Goal: Information Seeking & Learning: Get advice/opinions

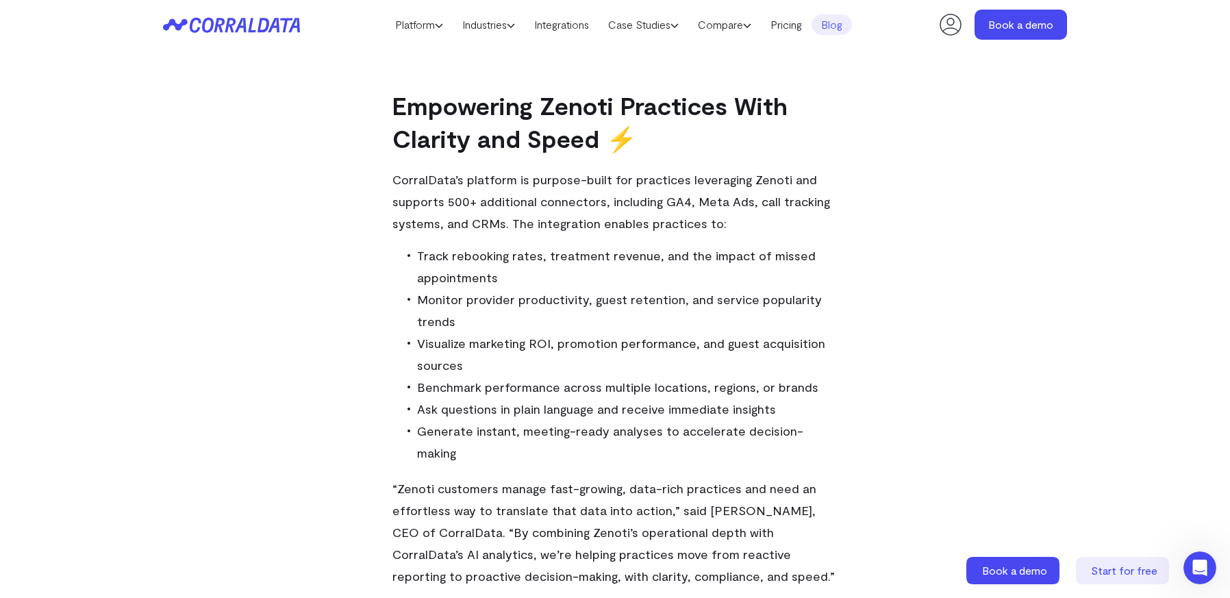
scroll to position [930, 0]
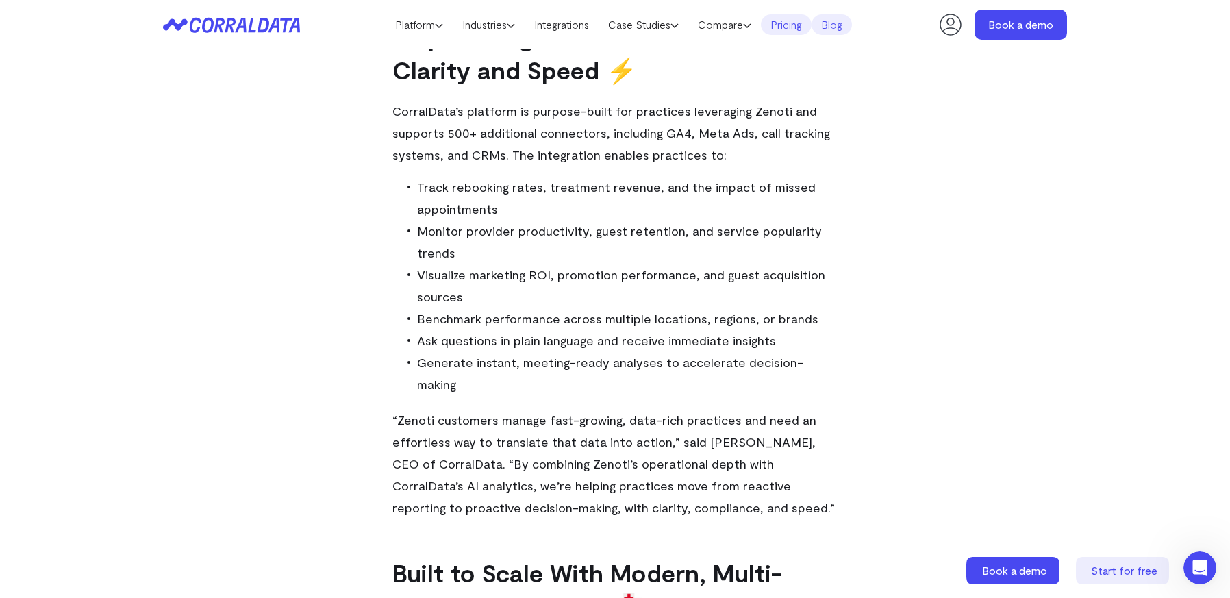
click at [797, 25] on link "Pricing" at bounding box center [786, 24] width 51 height 21
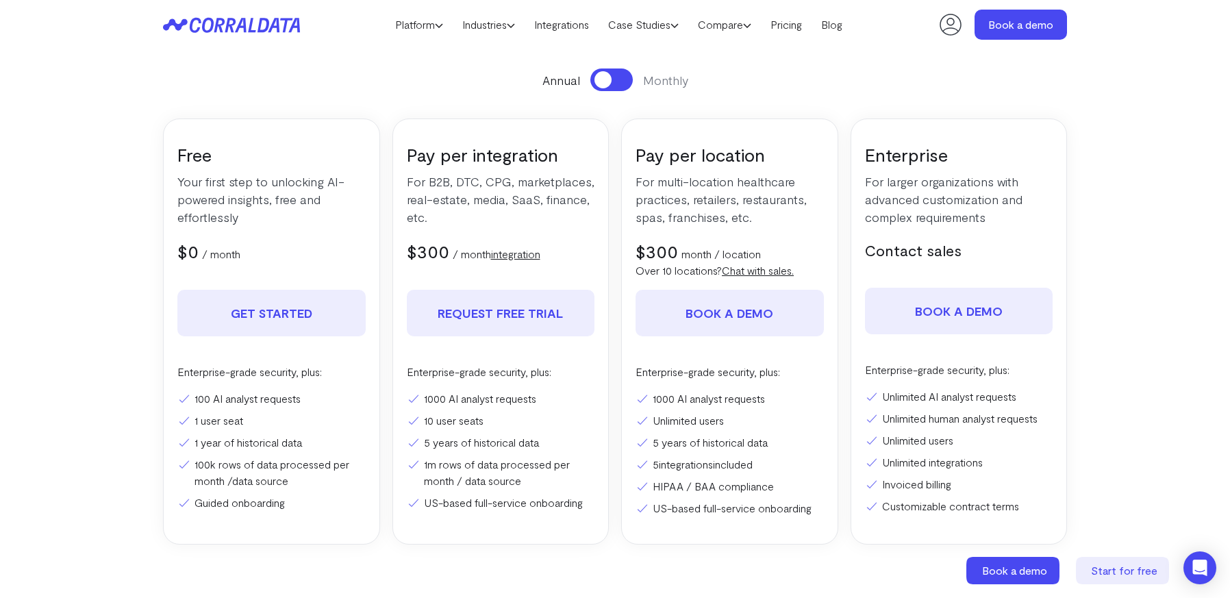
scroll to position [177, 0]
click at [1204, 565] on icon "Open Intercom Messenger" at bounding box center [1200, 568] width 16 height 18
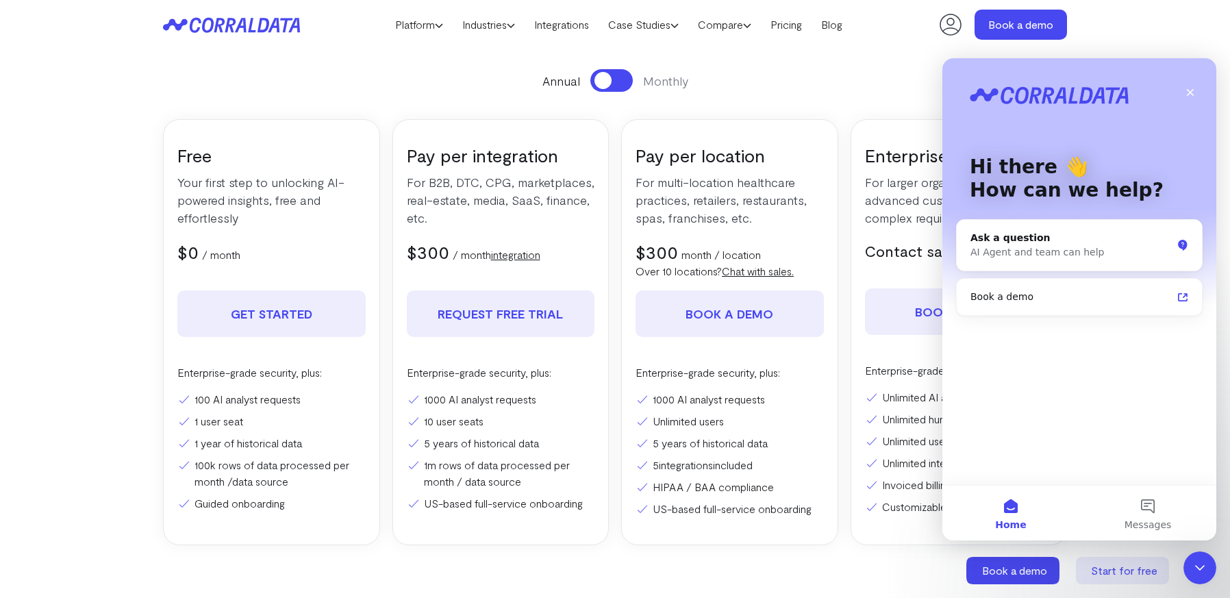
scroll to position [0, 0]
click at [1153, 506] on button "Messages" at bounding box center [1148, 513] width 137 height 55
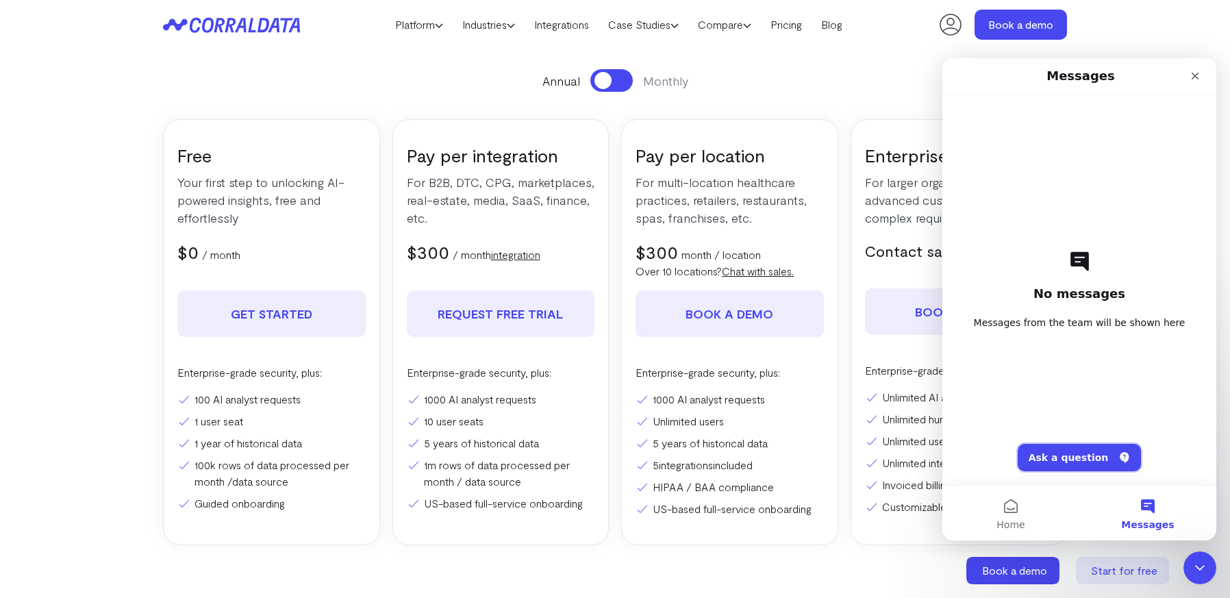
click at [1082, 456] on button "Ask a question" at bounding box center [1080, 457] width 124 height 27
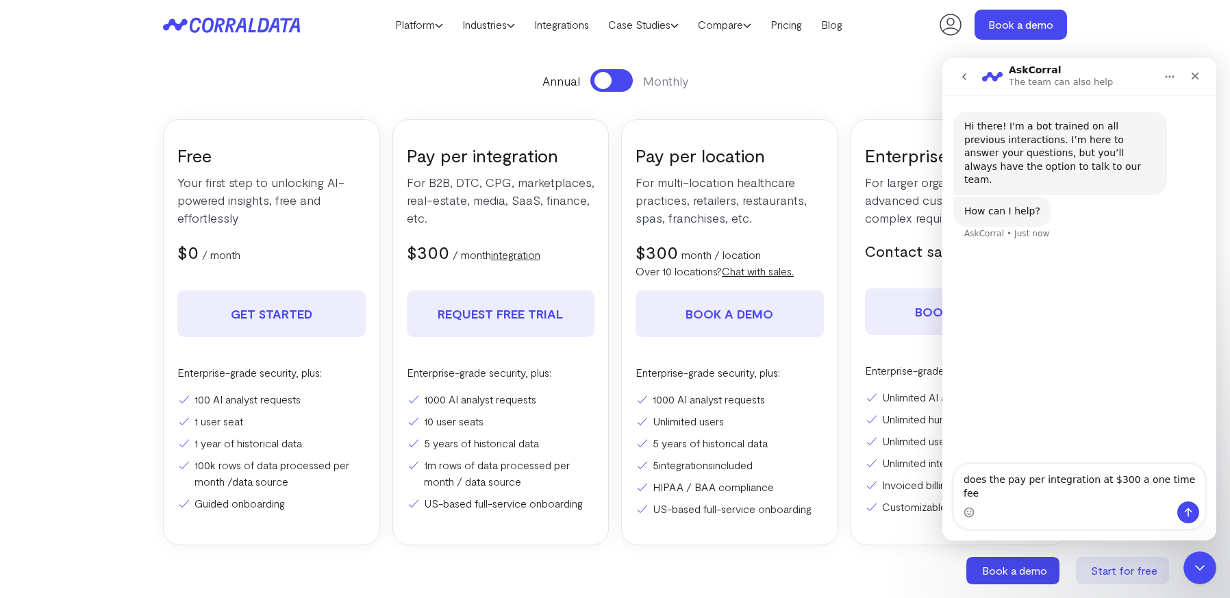
type textarea "does the pay per integration at $300 a one time fee?"
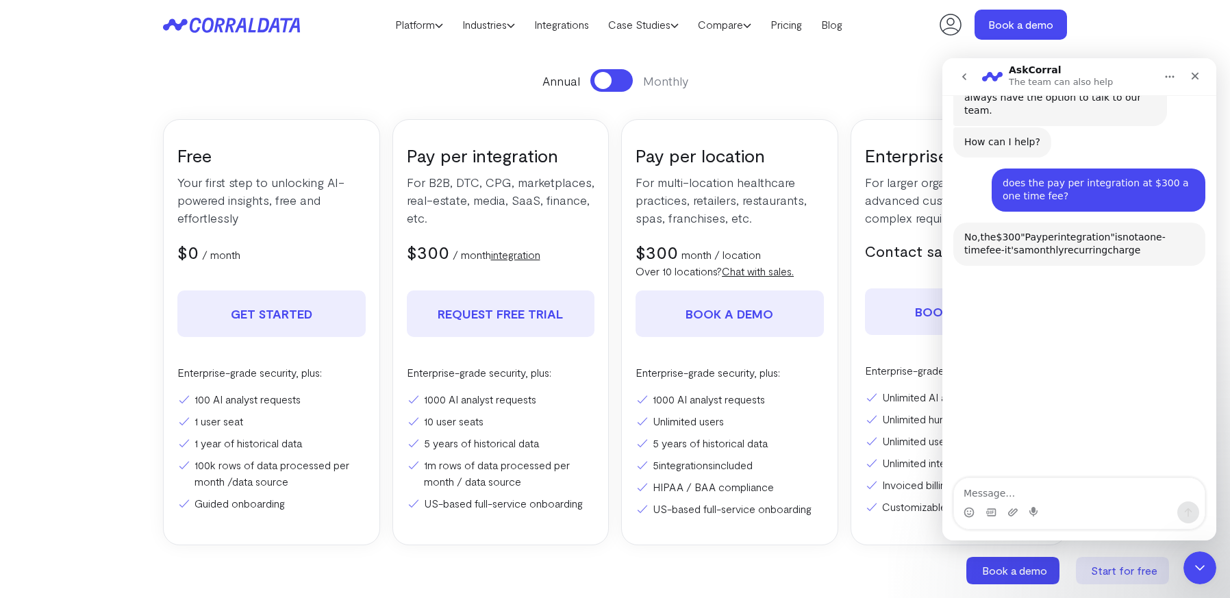
scroll to position [132, 0]
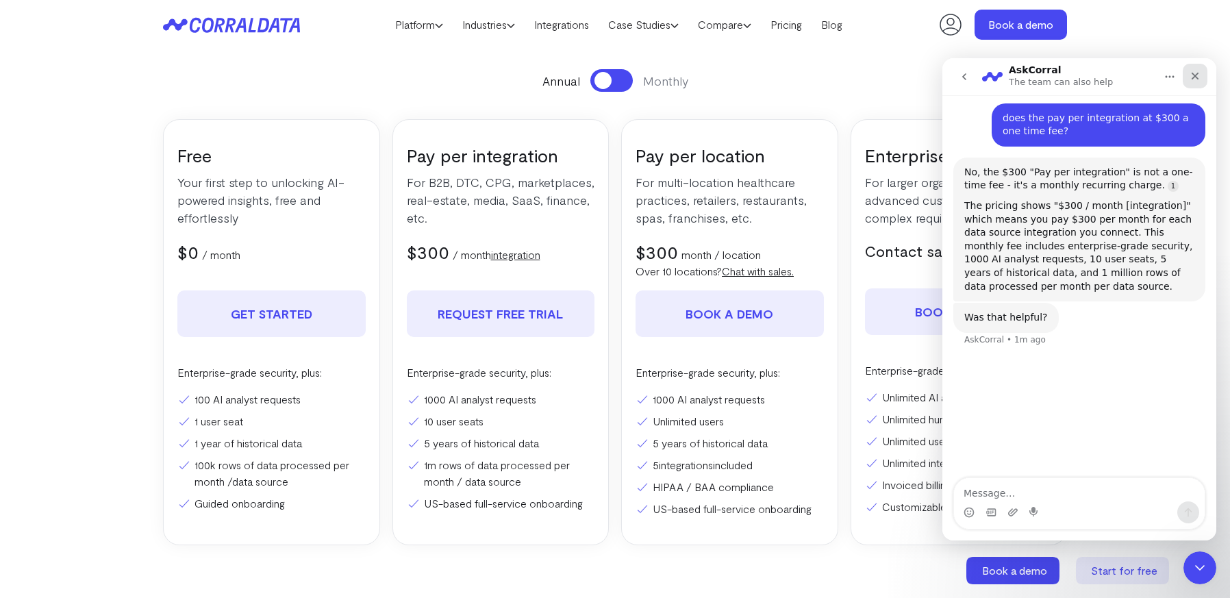
click at [1194, 84] on div "Close" at bounding box center [1195, 76] width 25 height 25
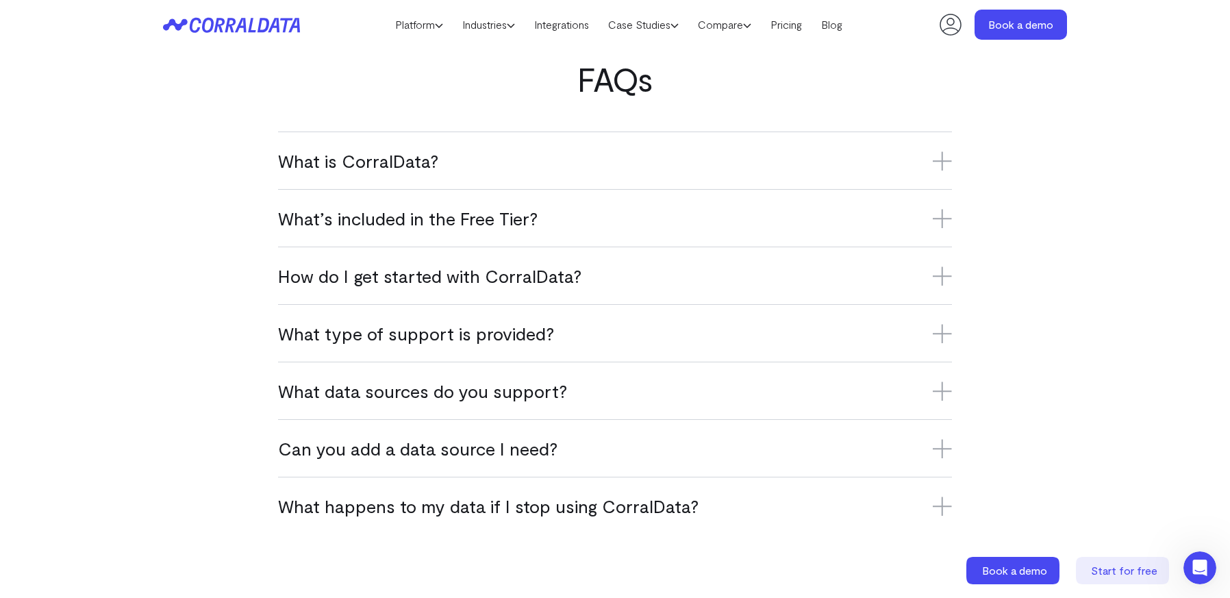
scroll to position [999, 0]
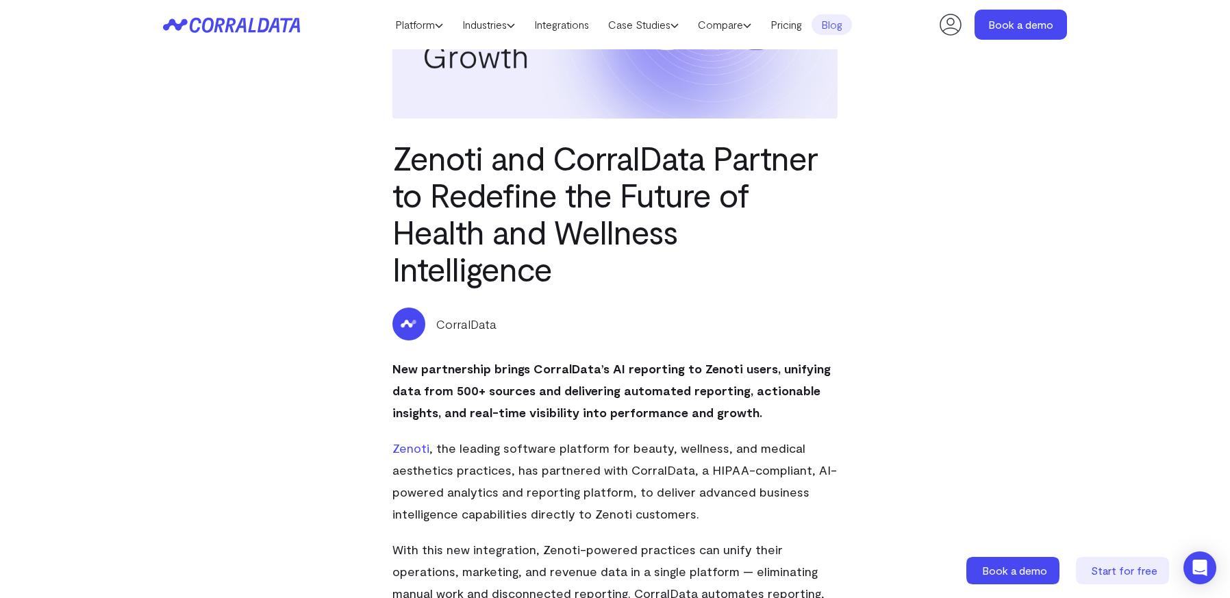
scroll to position [177, 0]
